Goal: Information Seeking & Learning: Learn about a topic

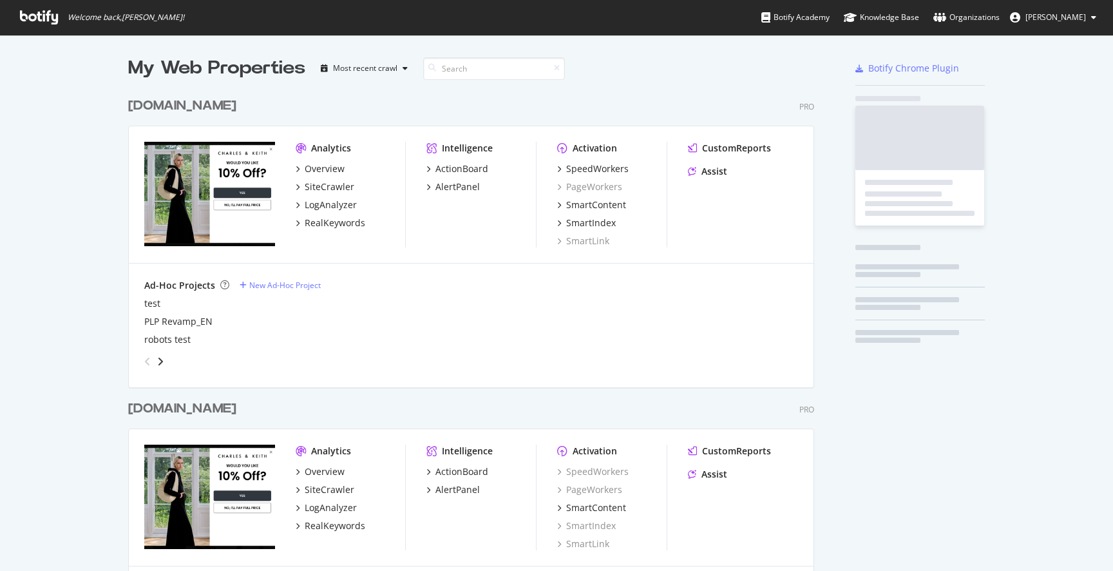
scroll to position [772, 696]
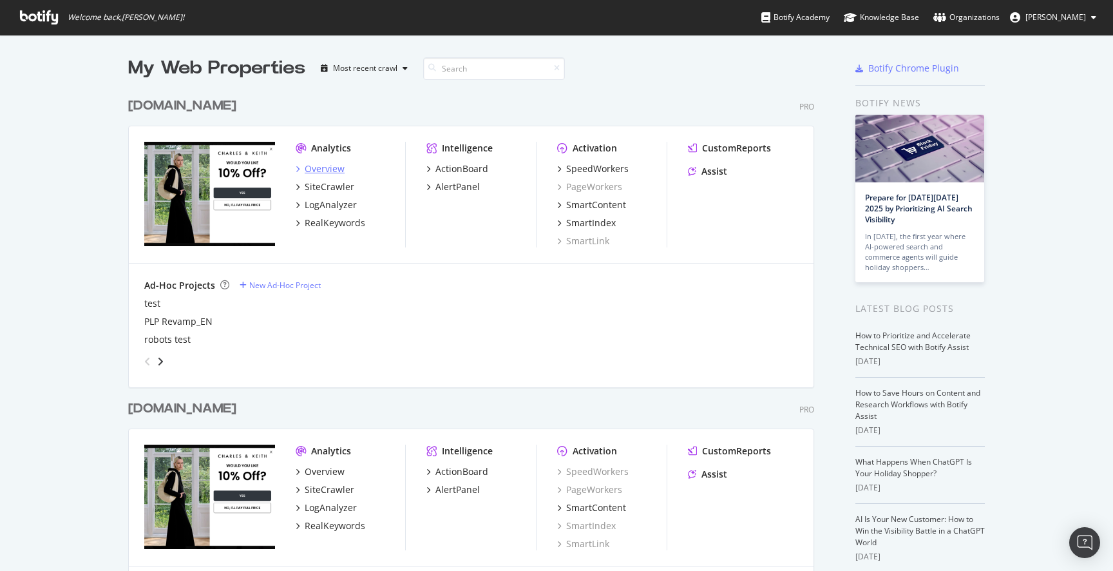
click at [319, 169] on div "Overview" at bounding box center [325, 168] width 40 height 13
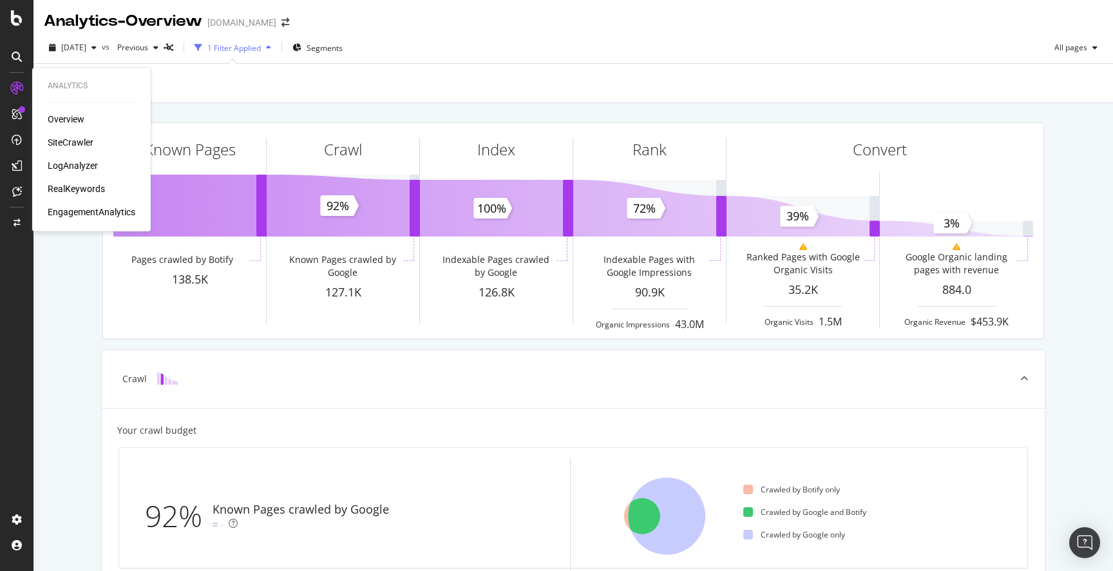
click at [79, 183] on div "RealKeywords" at bounding box center [76, 188] width 57 height 13
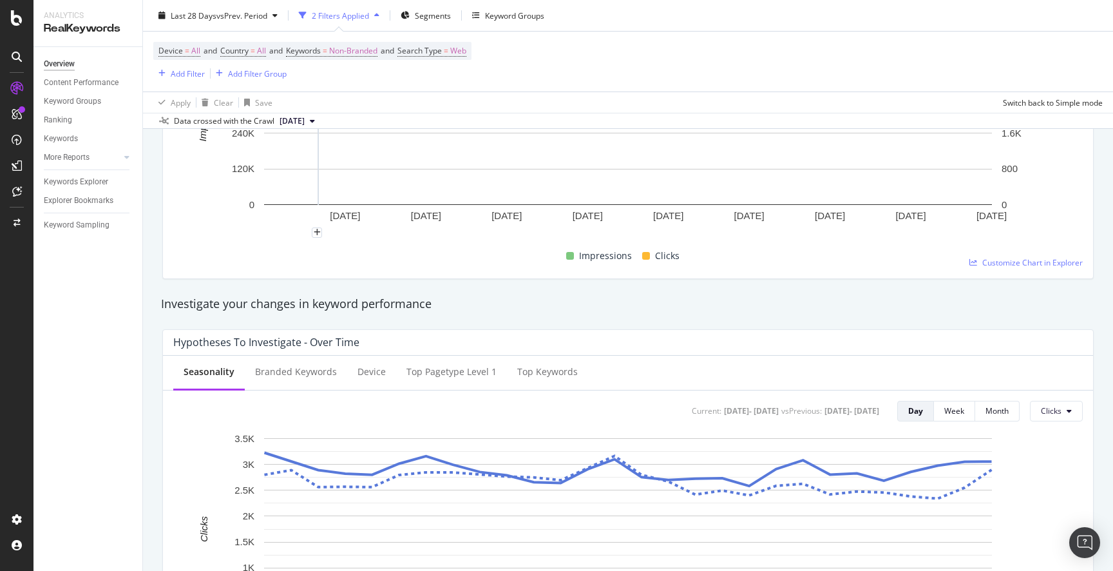
scroll to position [295, 0]
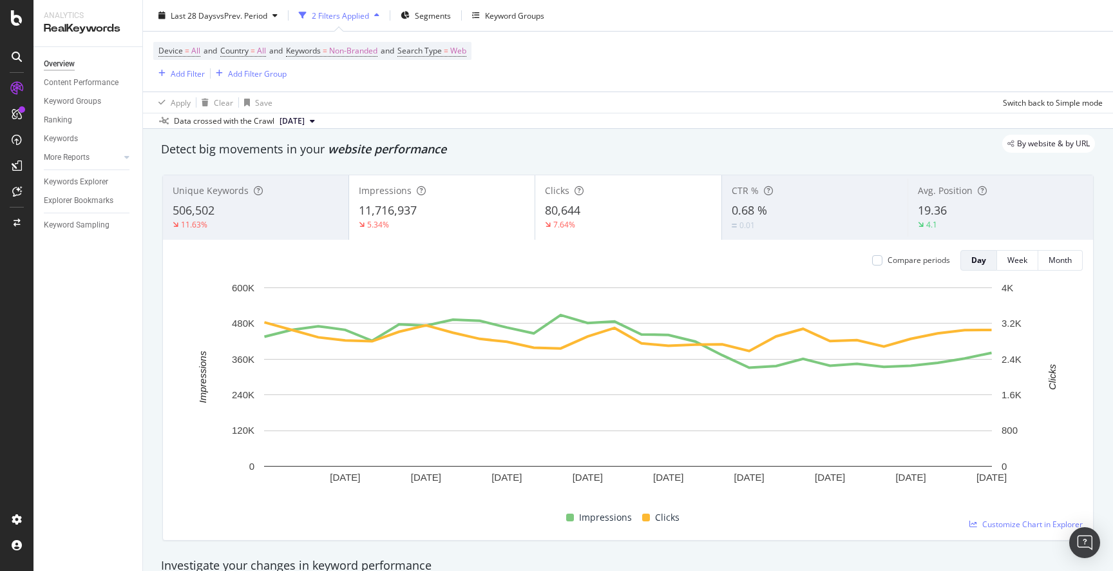
scroll to position [0, 0]
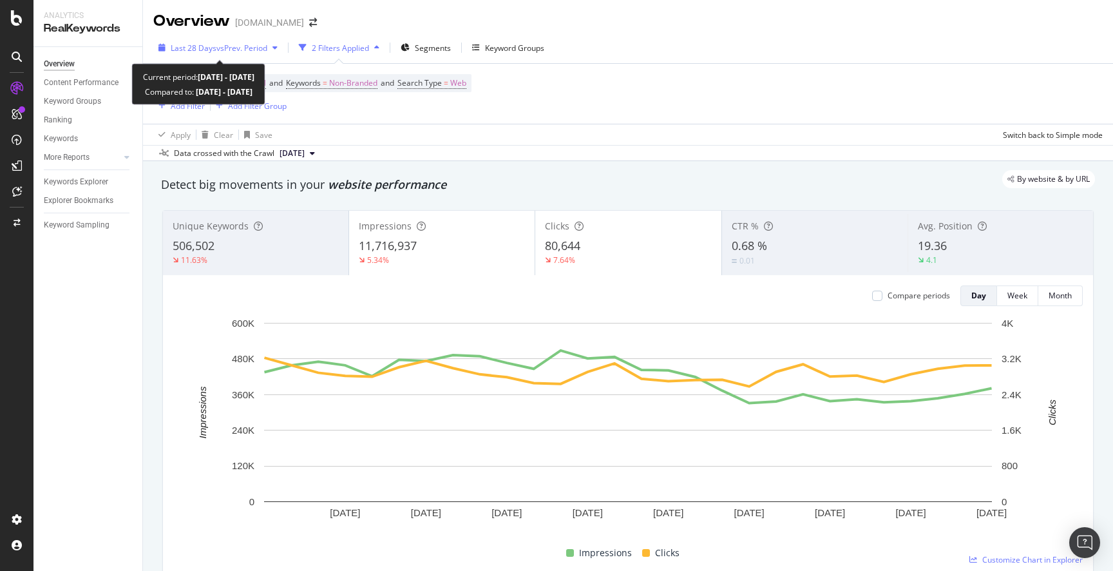
click at [238, 43] on span "vs Prev. Period" at bounding box center [241, 48] width 51 height 11
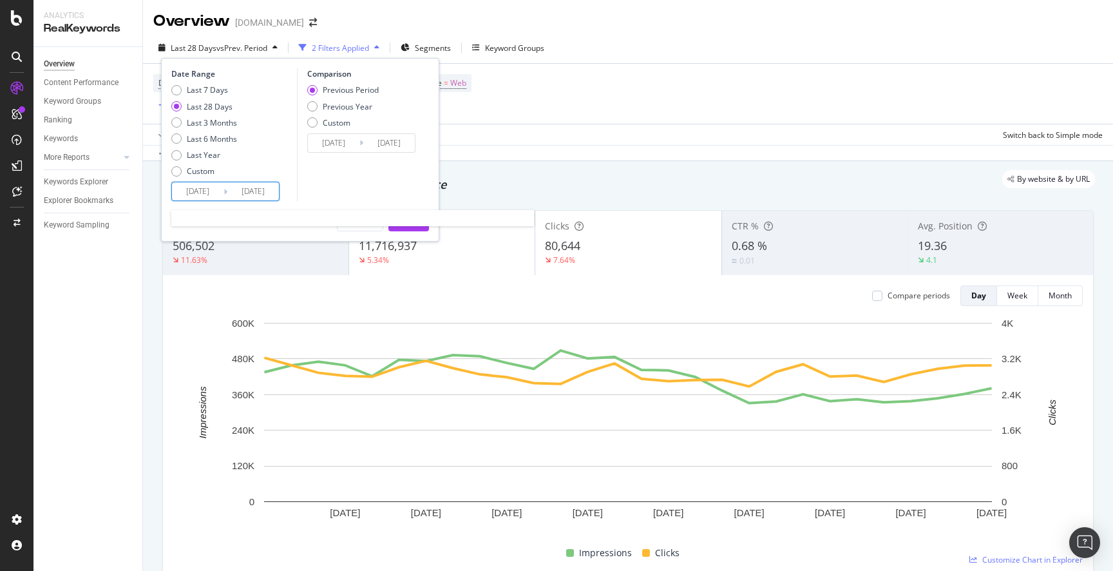
click at [194, 184] on input "[DATE]" at bounding box center [198, 191] width 52 height 18
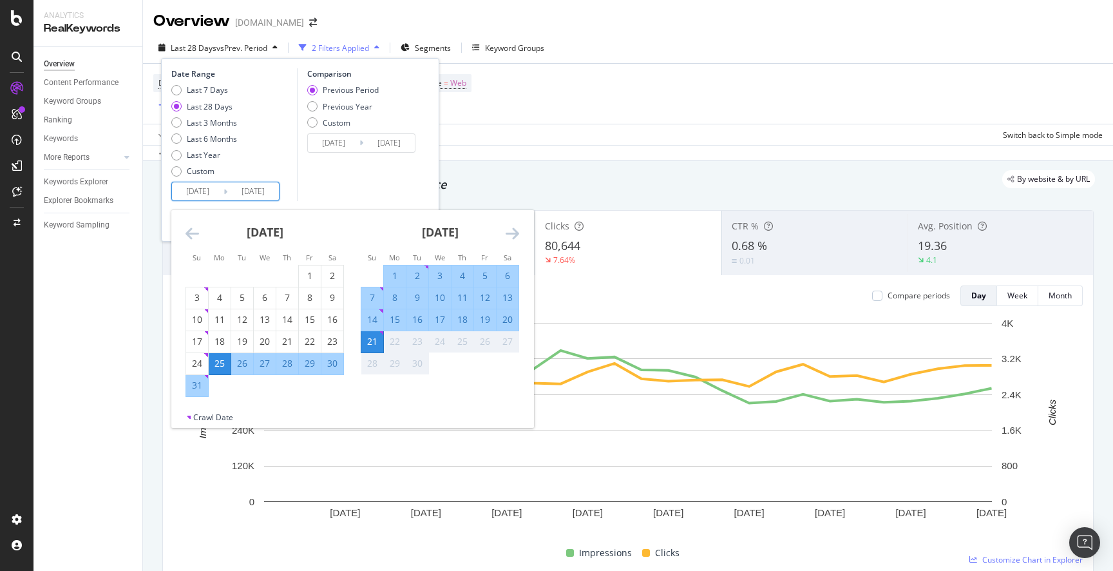
click at [200, 185] on input "[DATE]" at bounding box center [198, 191] width 52 height 18
type input "[DATE]"
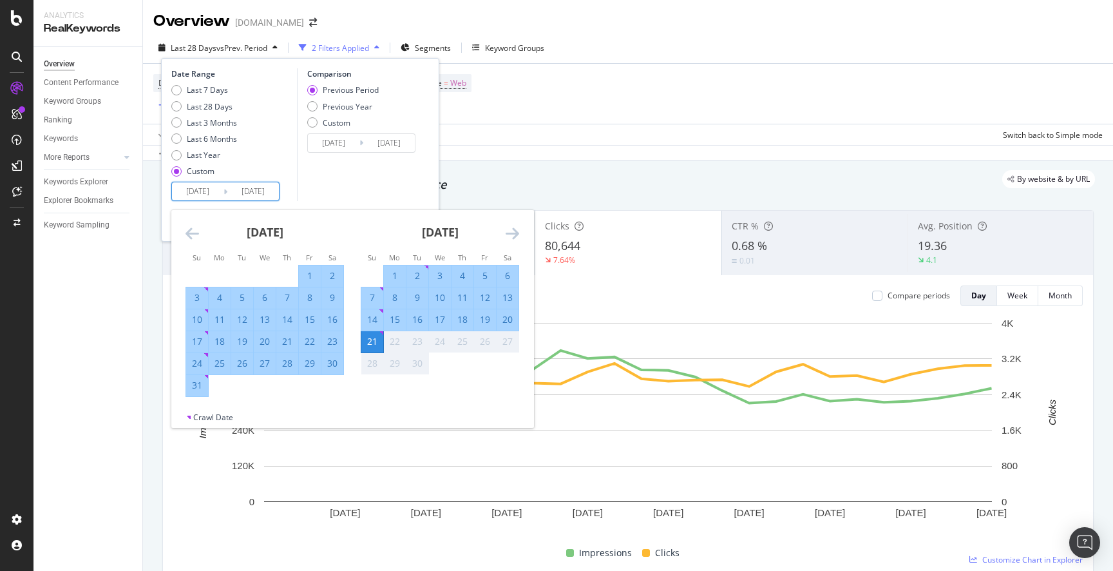
click at [214, 189] on input "[DATE]" at bounding box center [198, 191] width 52 height 18
type input "[DATE]"
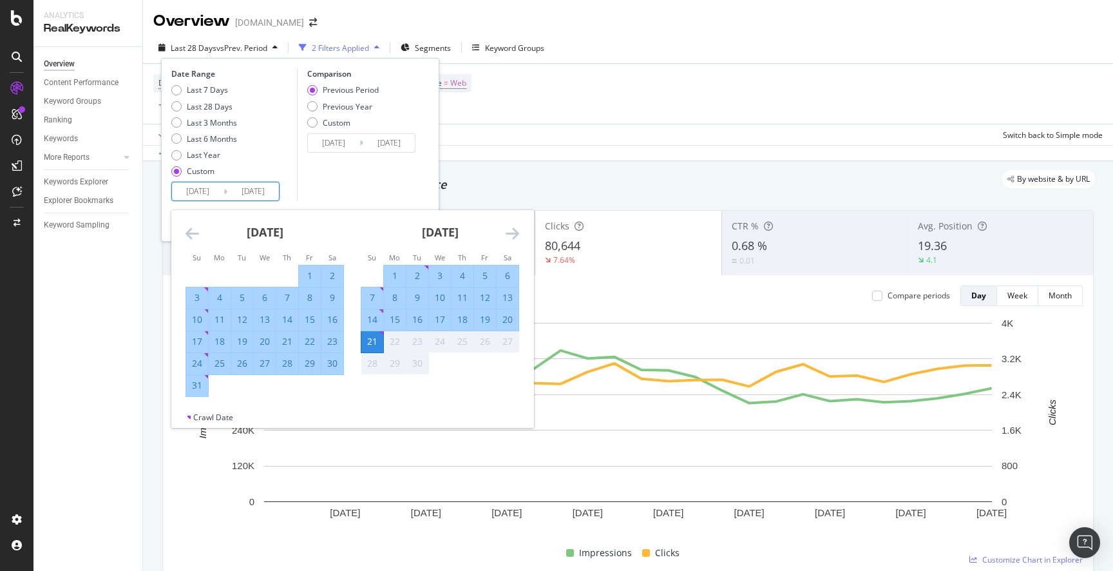
type input "[DATE]"
click at [330, 183] on div "Comparison Previous Period Previous Year Custom [DATE] Navigate forward to inte…" at bounding box center [358, 134] width 122 height 133
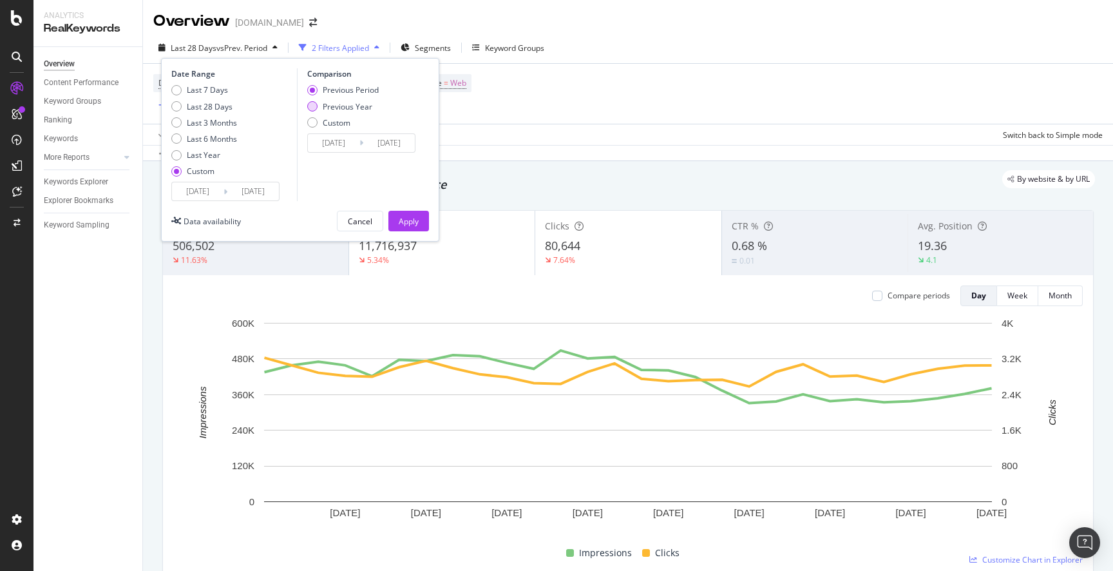
click at [356, 106] on div "Previous Year" at bounding box center [348, 106] width 50 height 11
type input "[DATE]"
click at [407, 223] on div "Apply" at bounding box center [409, 221] width 20 height 11
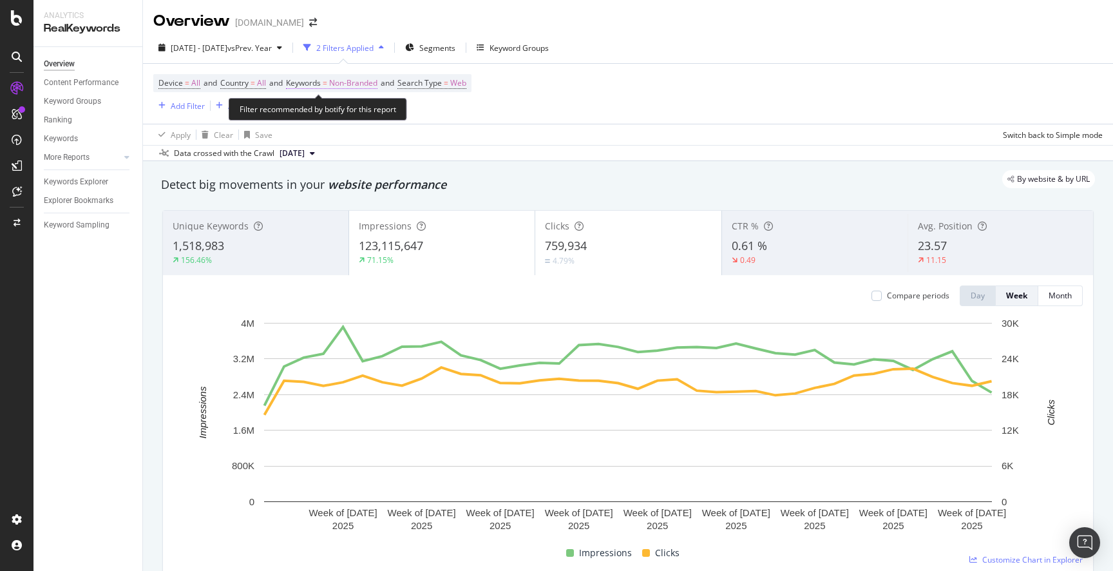
click at [352, 77] on span "Non-Branded" at bounding box center [353, 83] width 48 height 18
click at [642, 108] on div "Device = All and Country = All and Keywords = Non-Branded and Search Type = Web…" at bounding box center [627, 94] width 949 height 60
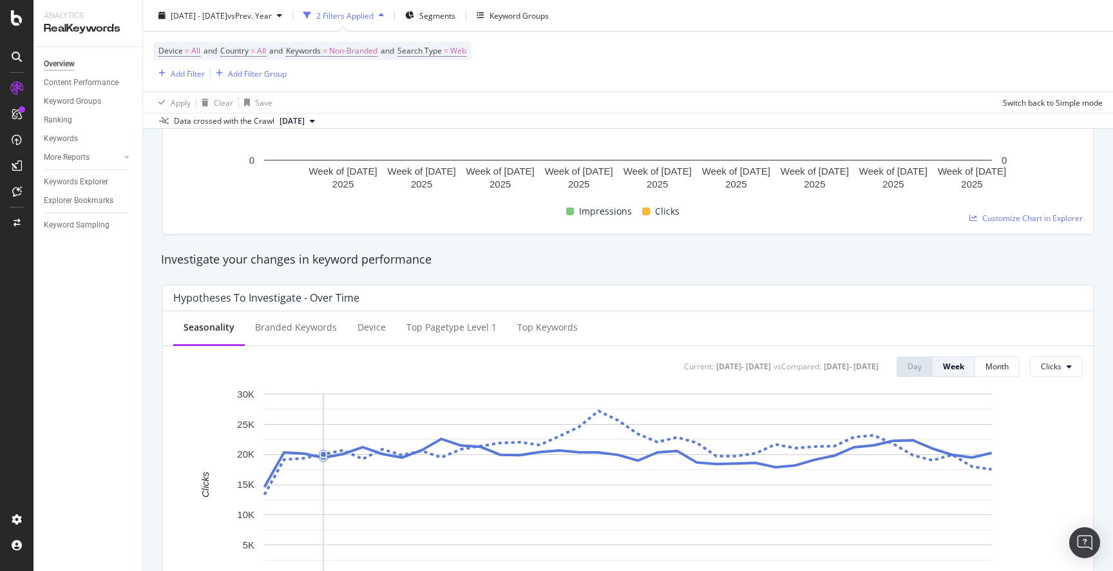
scroll to position [342, 0]
click at [526, 271] on div "Investigate your changes in keyword performance" at bounding box center [628, 259] width 947 height 30
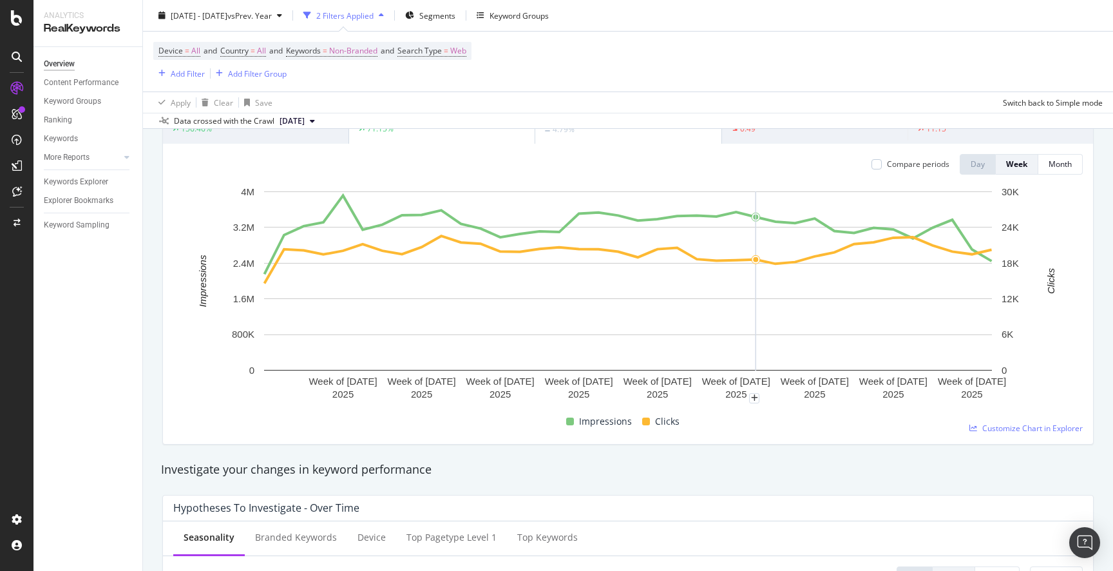
scroll to position [0, 0]
